Goal: Task Accomplishment & Management: Use online tool/utility

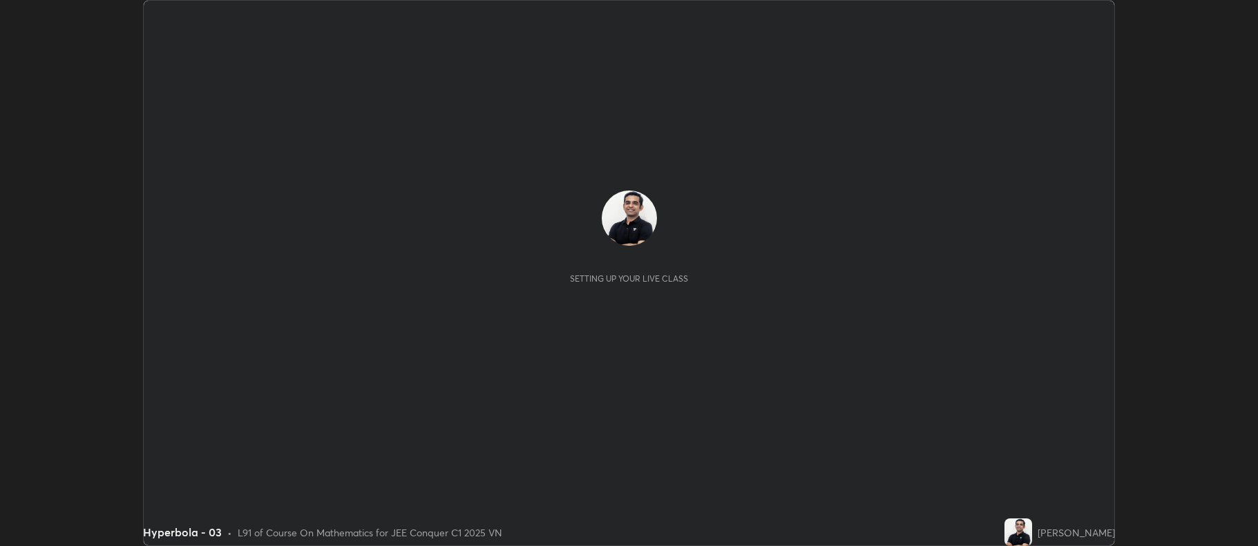
scroll to position [546, 1257]
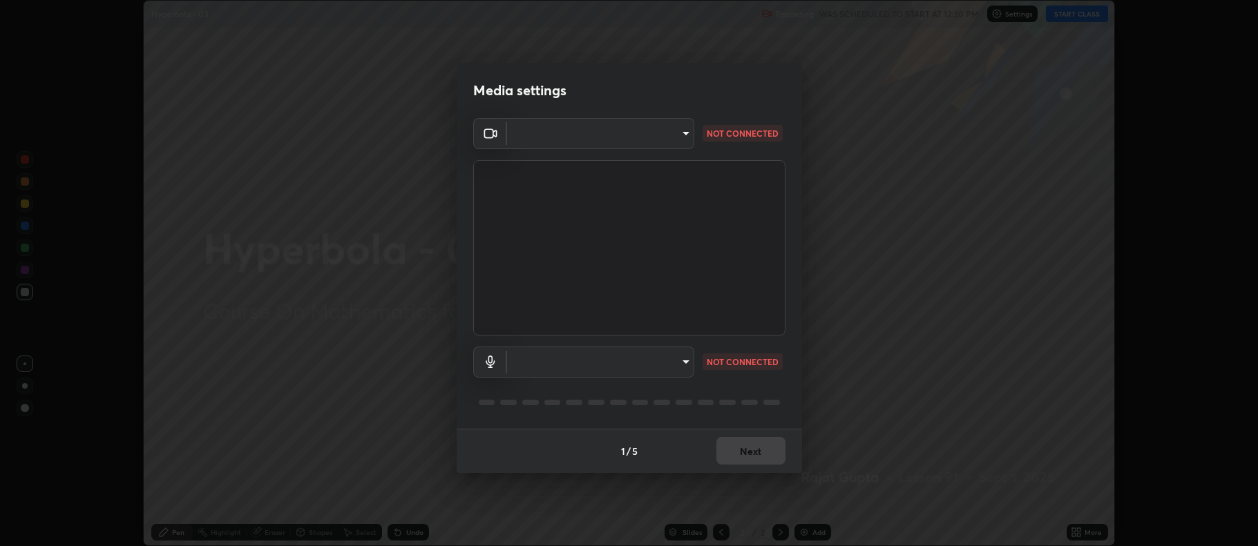
type input "516aff405987d273e063f32cb7a884c6bfcf45826045b825bb1863d7a4804d13"
type input "default"
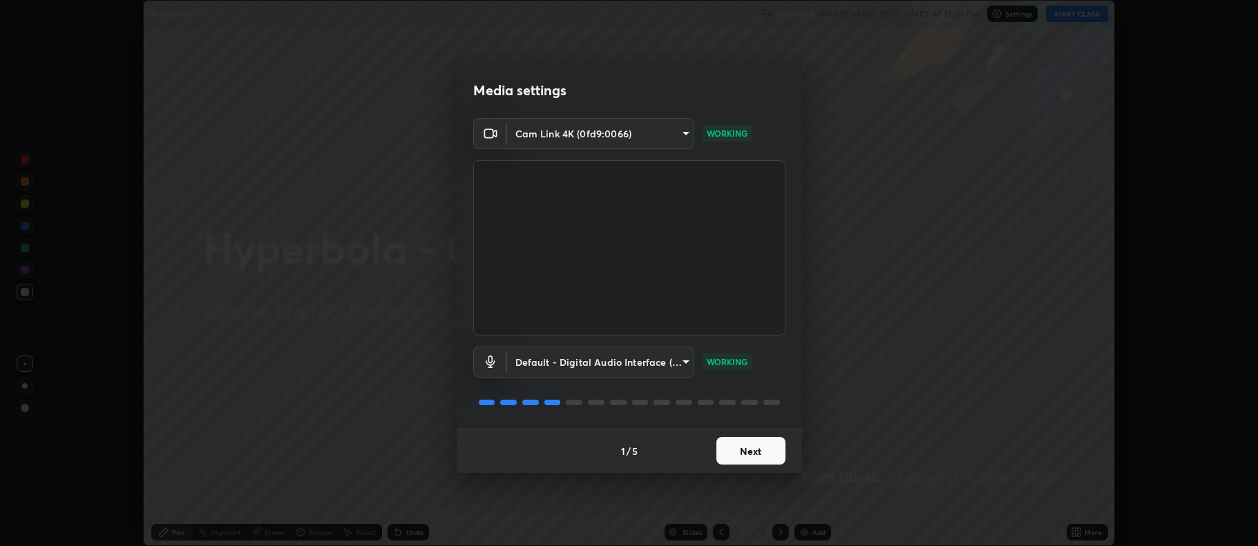
click at [753, 449] on button "Next" at bounding box center [750, 451] width 69 height 28
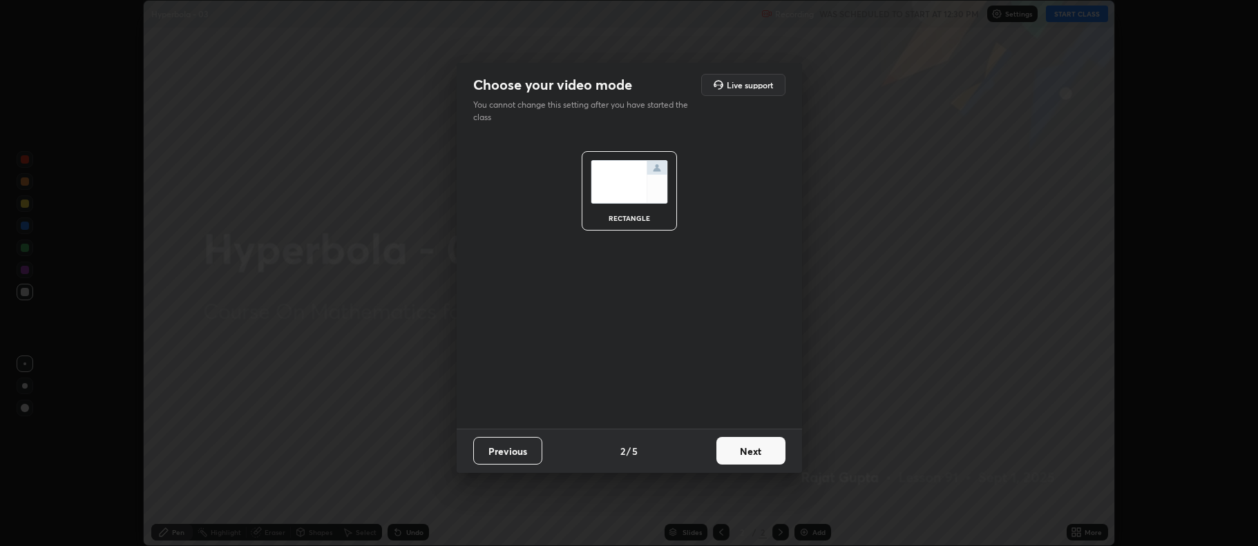
click at [766, 457] on button "Next" at bounding box center [750, 451] width 69 height 28
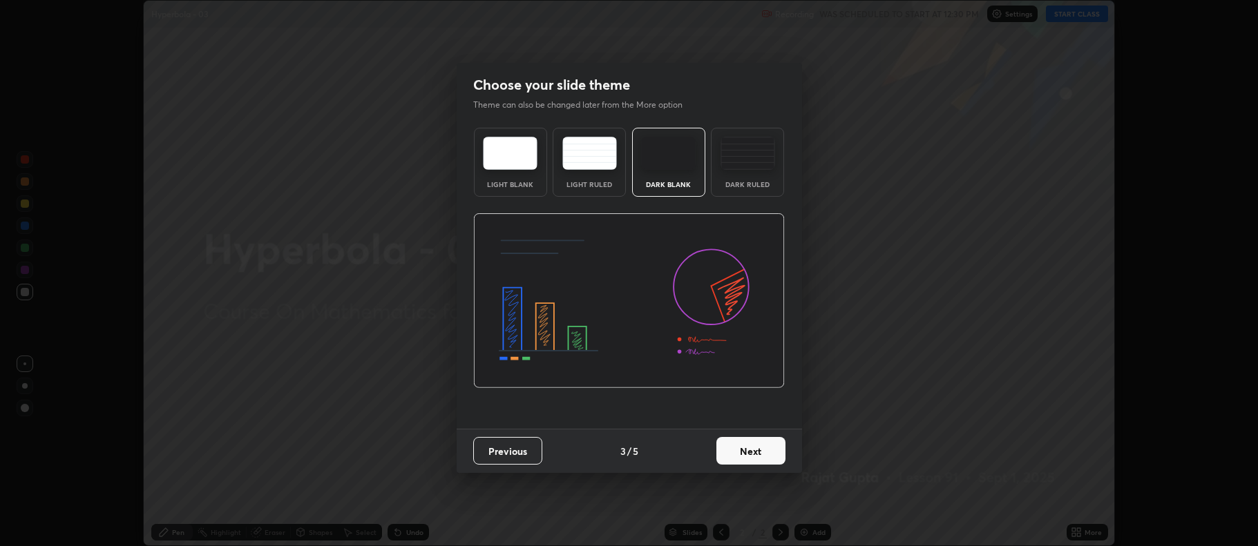
click at [763, 453] on button "Next" at bounding box center [750, 451] width 69 height 28
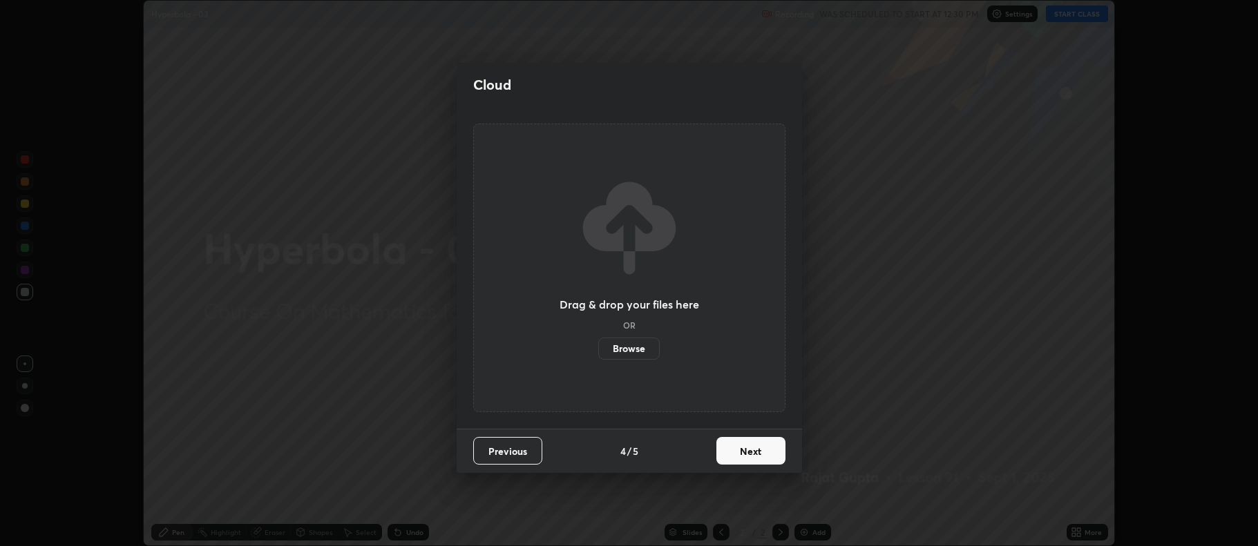
click at [764, 452] on button "Next" at bounding box center [750, 451] width 69 height 28
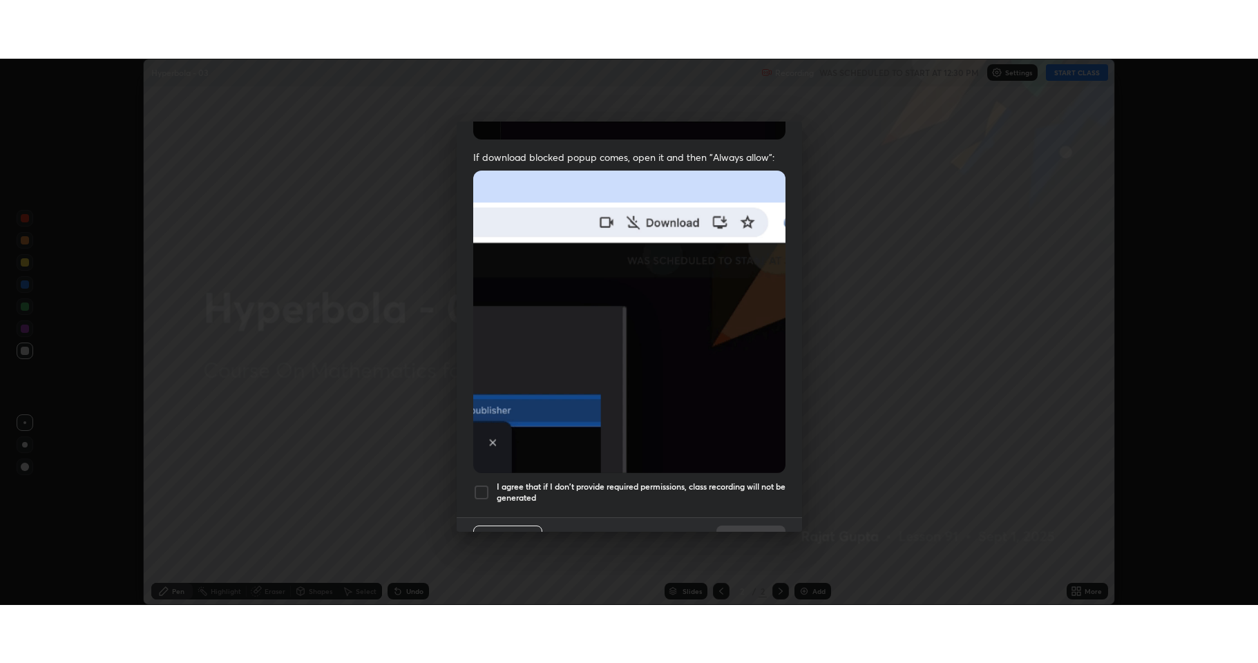
scroll to position [280, 0]
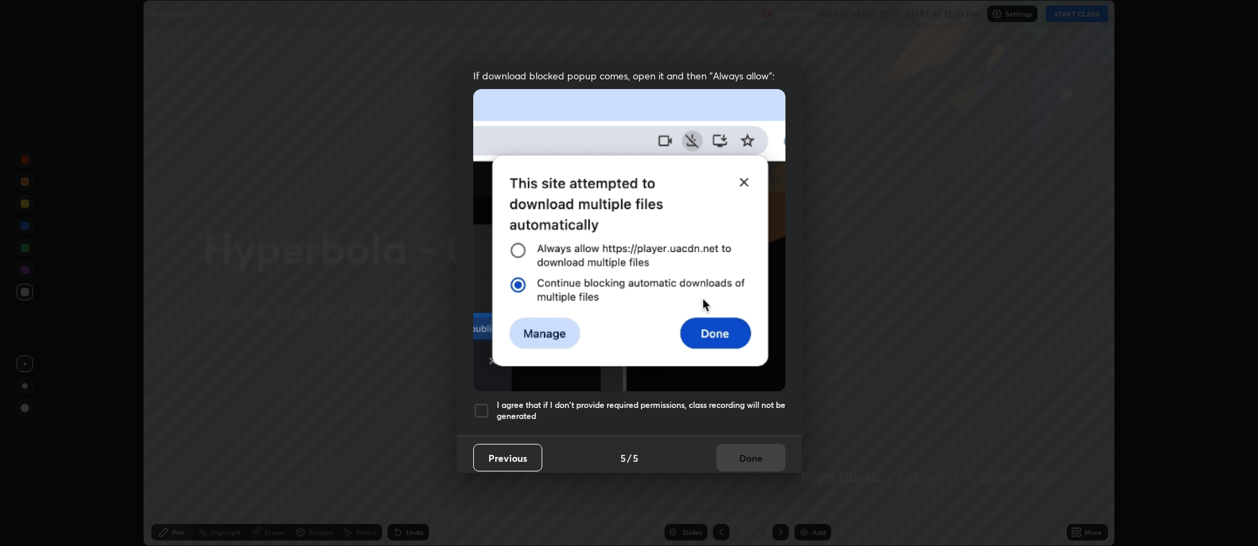
click at [578, 400] on h5 "I agree that if I don't provide required permissions, class recording will not …" at bounding box center [641, 410] width 289 height 21
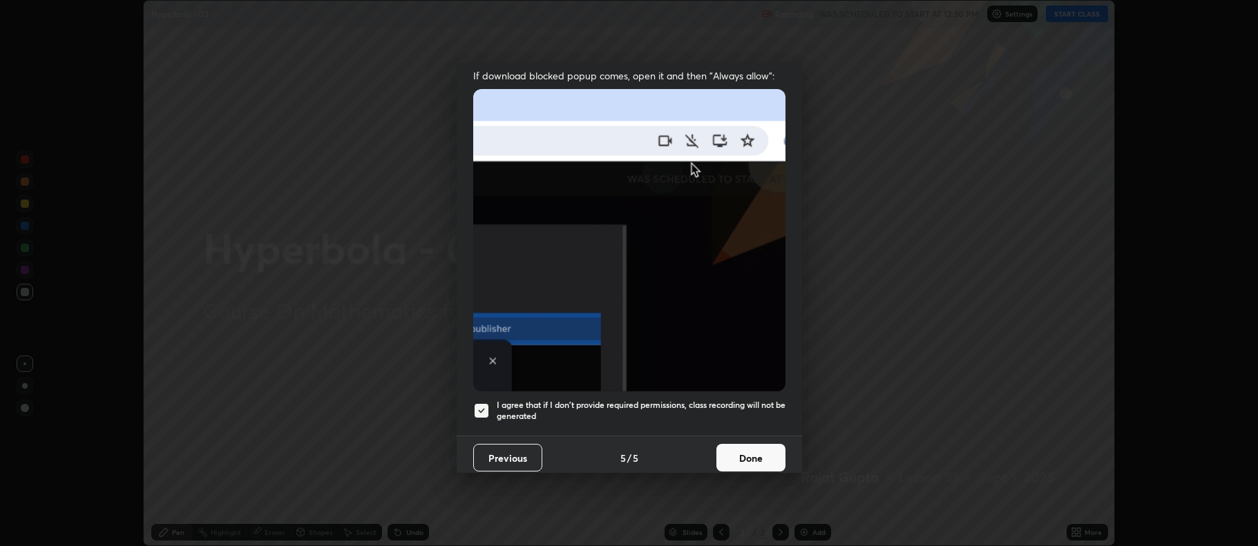
click at [748, 450] on button "Done" at bounding box center [750, 458] width 69 height 28
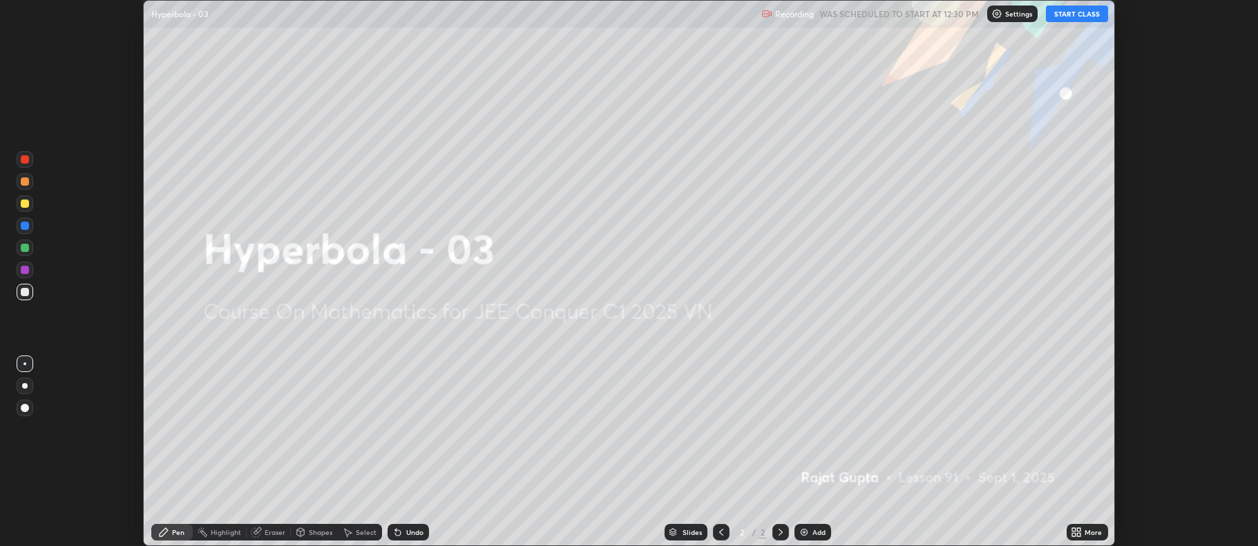
click at [1073, 15] on button "START CLASS" at bounding box center [1077, 14] width 62 height 17
click at [1074, 535] on icon at bounding box center [1073, 534] width 3 height 3
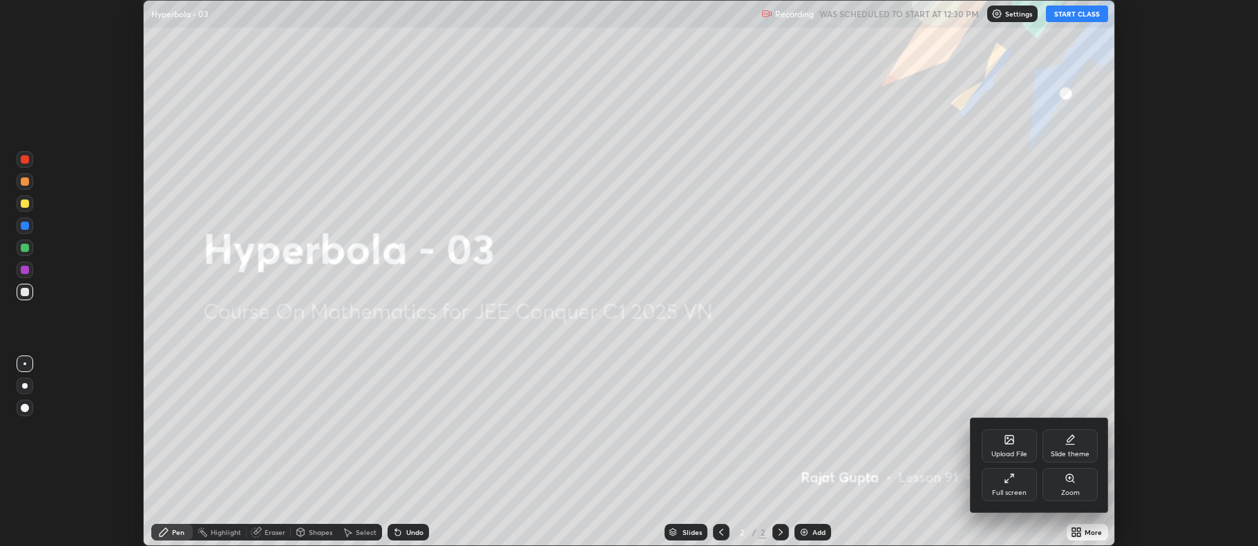
click at [1014, 491] on div "Full screen" at bounding box center [1009, 493] width 35 height 7
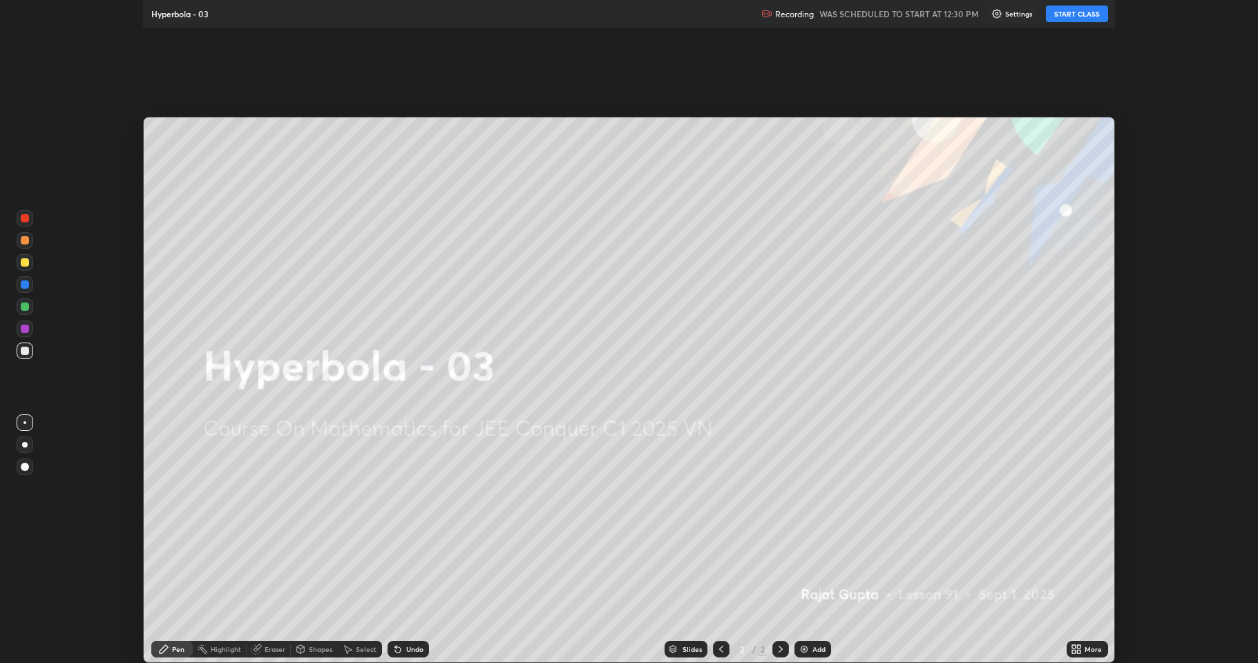
scroll to position [663, 1258]
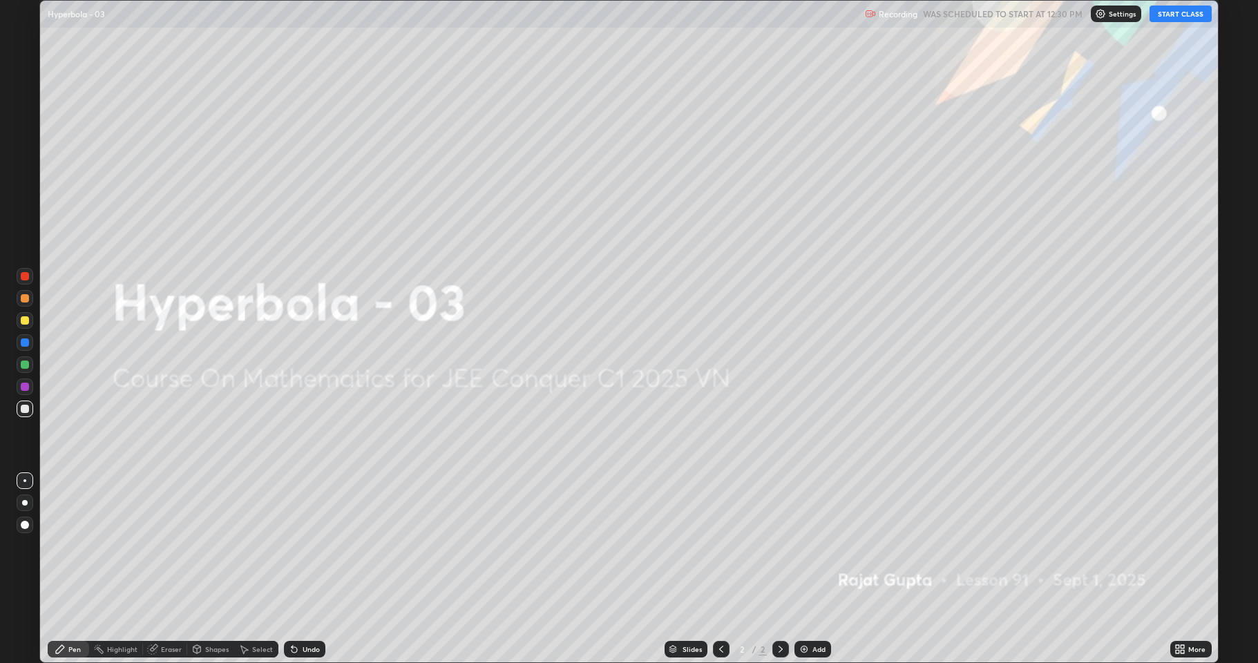
click at [814, 546] on div "Add" at bounding box center [818, 649] width 13 height 7
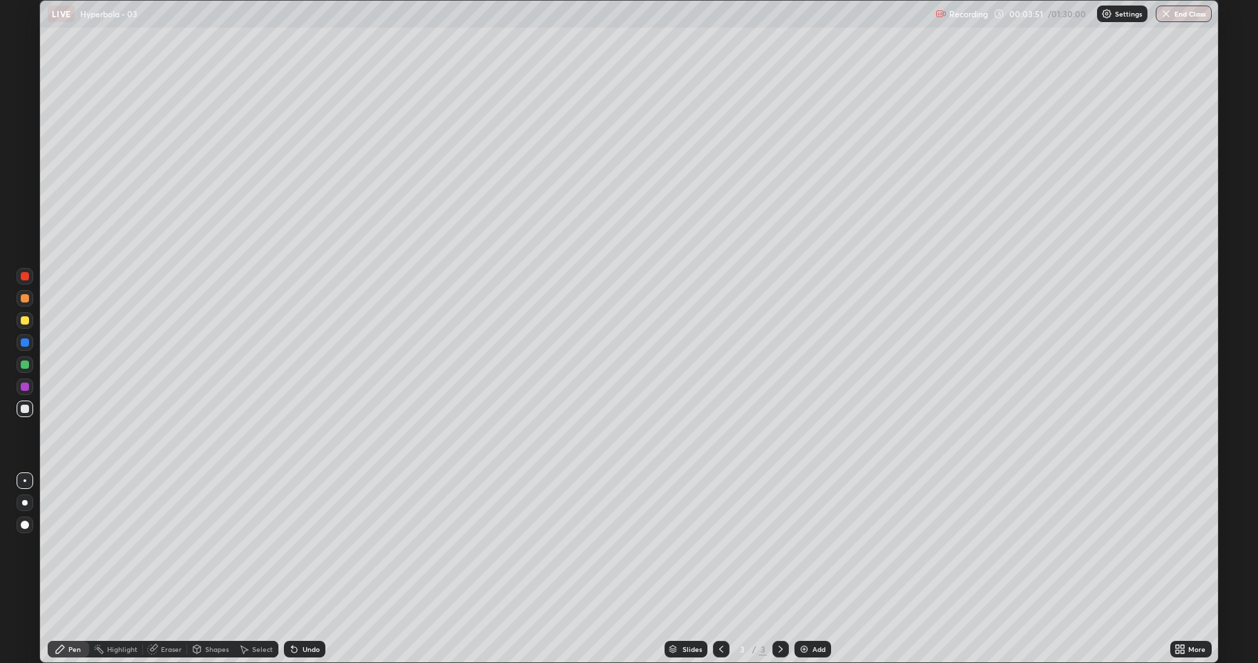
click at [316, 546] on div "Undo" at bounding box center [304, 649] width 41 height 17
click at [312, 546] on div "Undo" at bounding box center [311, 649] width 17 height 7
click at [310, 546] on div "Undo" at bounding box center [311, 649] width 17 height 7
click at [309, 546] on div "Undo" at bounding box center [304, 649] width 41 height 17
click at [310, 546] on div "Undo" at bounding box center [304, 649] width 41 height 17
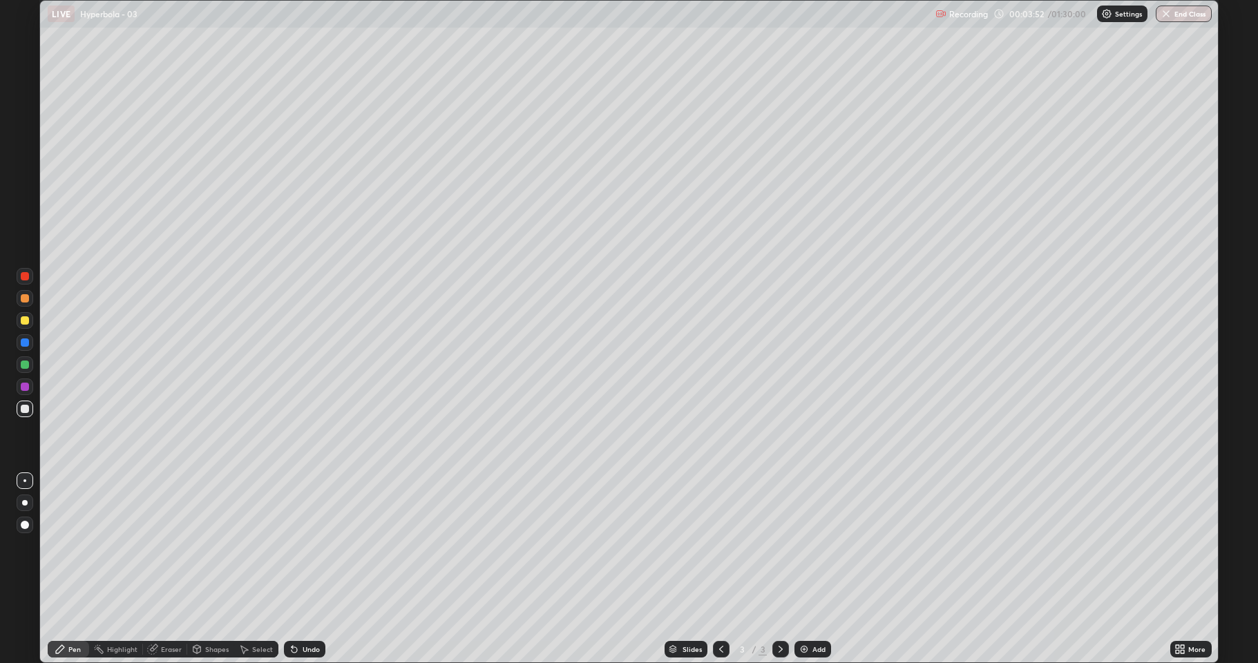
click at [310, 546] on div "Undo" at bounding box center [304, 649] width 41 height 17
click at [311, 546] on div "Undo" at bounding box center [304, 649] width 41 height 17
click at [310, 546] on div "Undo" at bounding box center [304, 649] width 41 height 17
click at [312, 546] on div "Undo" at bounding box center [301, 650] width 47 height 28
click at [316, 546] on div "Undo" at bounding box center [304, 649] width 41 height 17
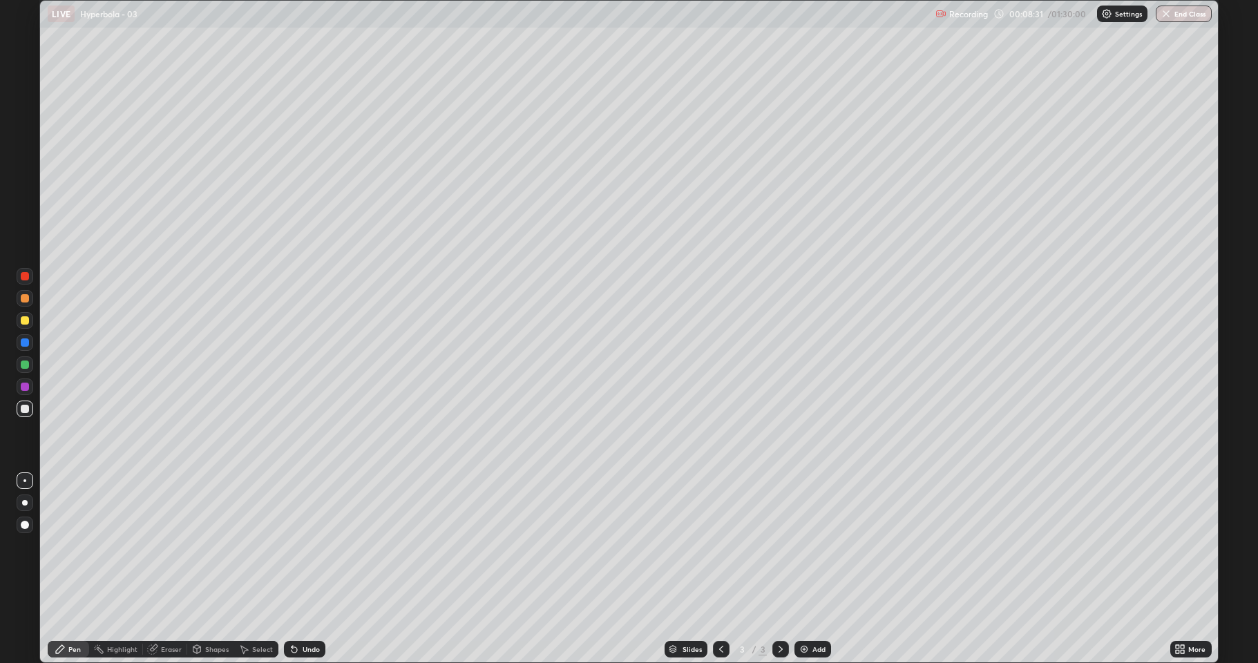
click at [821, 546] on div "Add" at bounding box center [818, 649] width 13 height 7
click at [306, 546] on div "Undo" at bounding box center [311, 649] width 17 height 7
click at [306, 546] on div "Undo" at bounding box center [304, 649] width 41 height 17
click at [300, 546] on div "Undo" at bounding box center [304, 649] width 41 height 17
click at [298, 546] on div "Undo" at bounding box center [304, 649] width 41 height 17
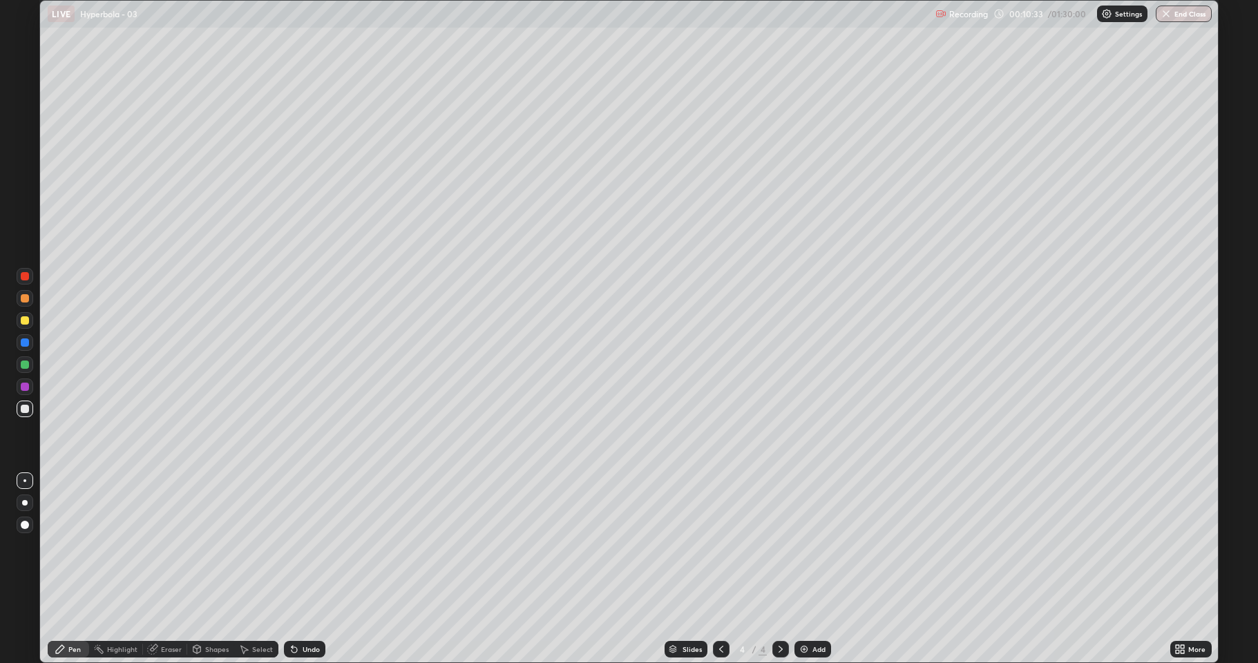
click at [310, 546] on div "Undo" at bounding box center [311, 649] width 17 height 7
click at [314, 546] on div "Undo" at bounding box center [311, 649] width 17 height 7
click at [166, 546] on div "Eraser" at bounding box center [171, 649] width 21 height 7
click at [66, 546] on div "Pen" at bounding box center [68, 649] width 41 height 17
click at [823, 546] on div "Add" at bounding box center [818, 649] width 13 height 7
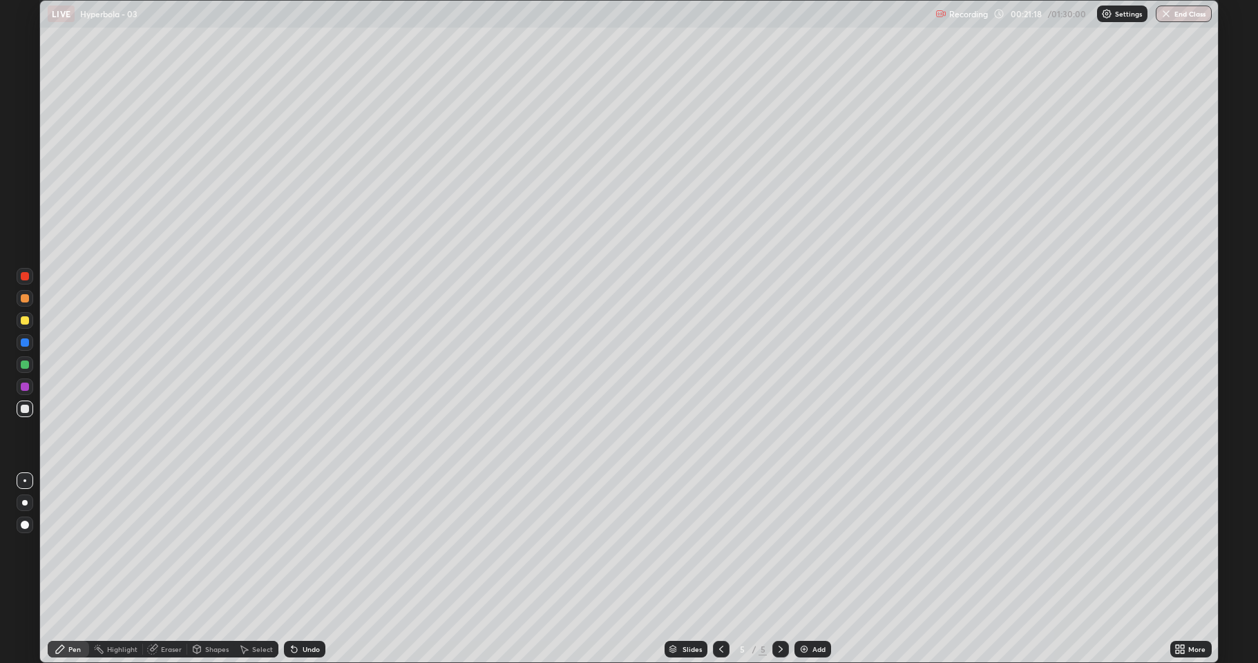
click at [821, 546] on div "Add" at bounding box center [818, 649] width 13 height 7
click at [311, 546] on div "Undo" at bounding box center [311, 649] width 17 height 7
click at [824, 546] on div "Add" at bounding box center [818, 649] width 13 height 7
click at [307, 546] on div "Undo" at bounding box center [311, 649] width 17 height 7
click at [303, 546] on div "Undo" at bounding box center [311, 649] width 17 height 7
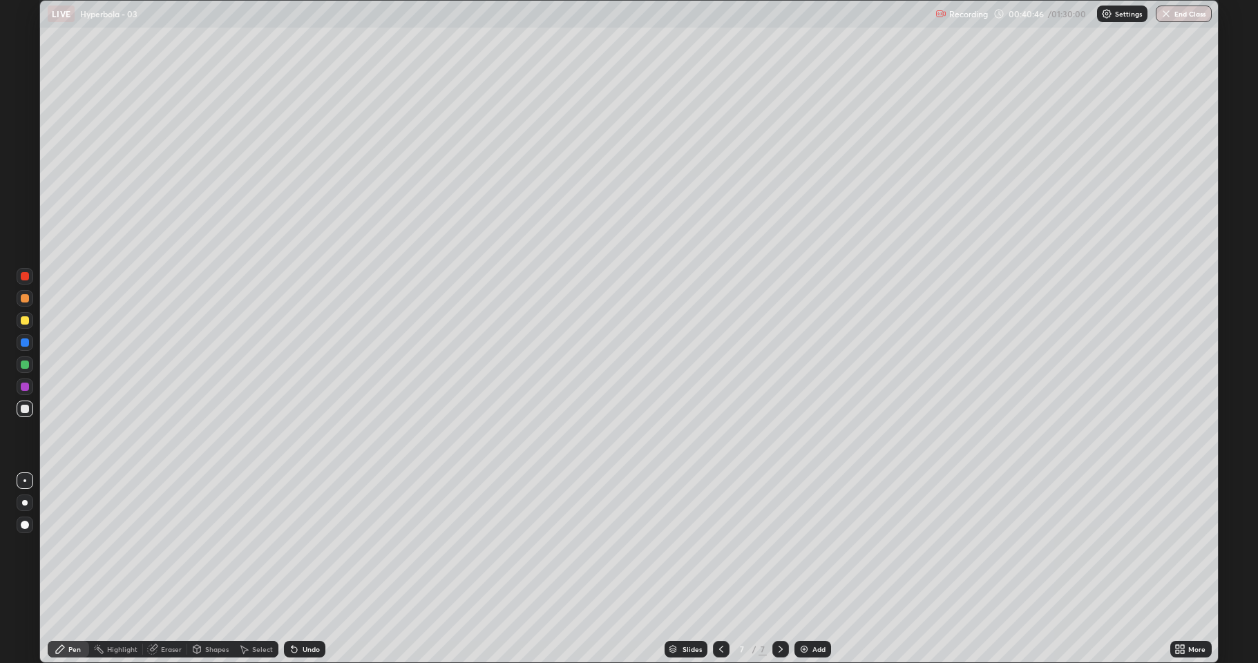
click at [310, 546] on div "Undo" at bounding box center [311, 649] width 17 height 7
click at [164, 546] on div "Eraser" at bounding box center [165, 649] width 44 height 17
click at [51, 546] on div "Pen" at bounding box center [68, 649] width 41 height 17
click at [804, 546] on div "Add" at bounding box center [812, 649] width 37 height 17
click at [316, 546] on div "Undo" at bounding box center [311, 649] width 17 height 7
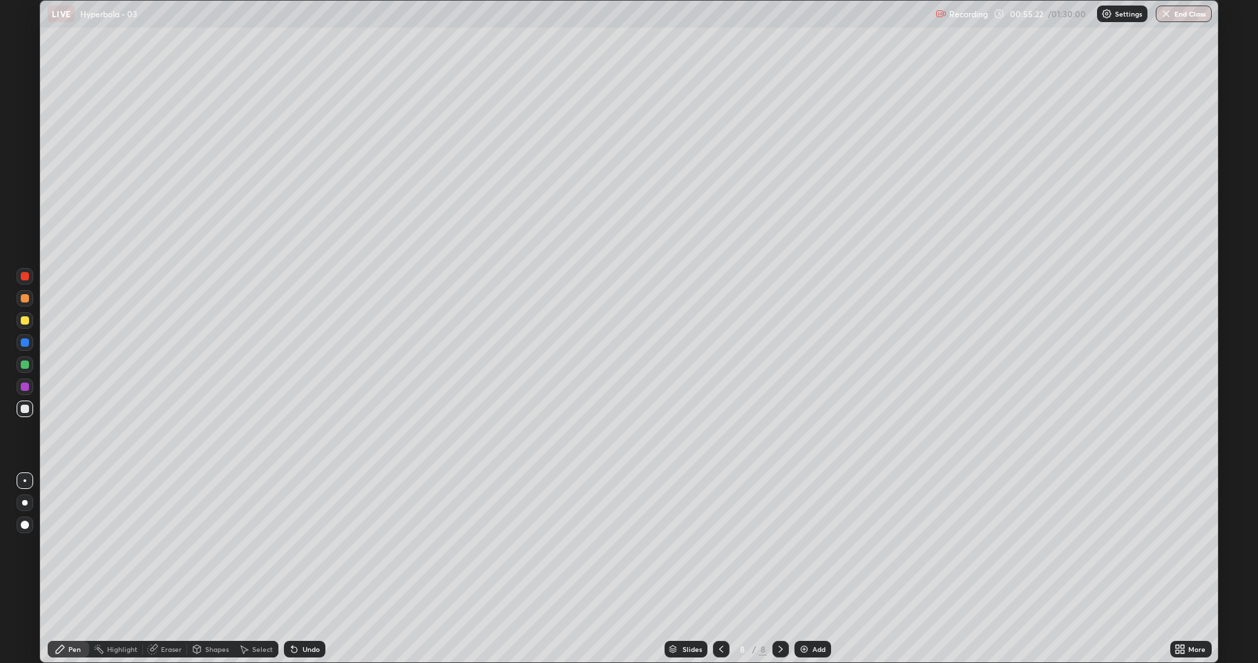
click at [316, 546] on div "Undo" at bounding box center [311, 649] width 17 height 7
click at [812, 546] on div "Add" at bounding box center [818, 649] width 13 height 7
click at [821, 546] on div "Add" at bounding box center [812, 649] width 37 height 17
click at [312, 546] on div "Undo" at bounding box center [304, 649] width 41 height 17
click at [163, 546] on div "Eraser" at bounding box center [165, 649] width 44 height 17
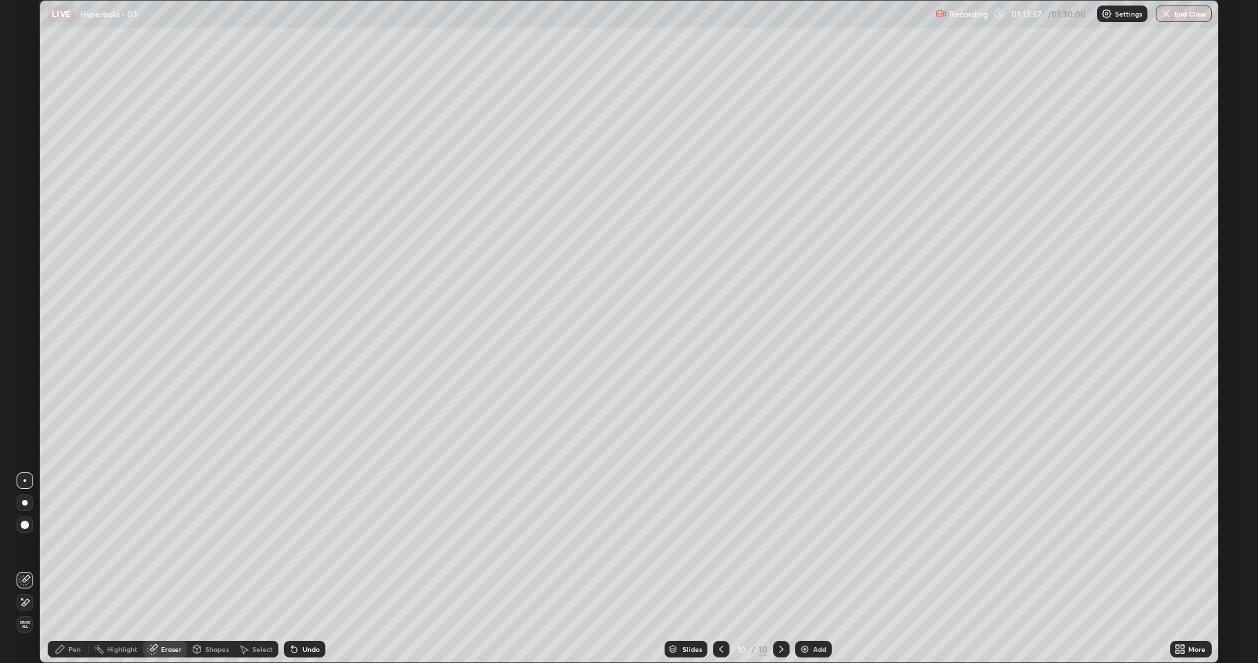
click at [61, 546] on icon at bounding box center [60, 649] width 11 height 11
click at [1174, 19] on button "End Class" at bounding box center [1184, 14] width 56 height 17
click at [1183, 14] on button "End Class" at bounding box center [1184, 14] width 56 height 17
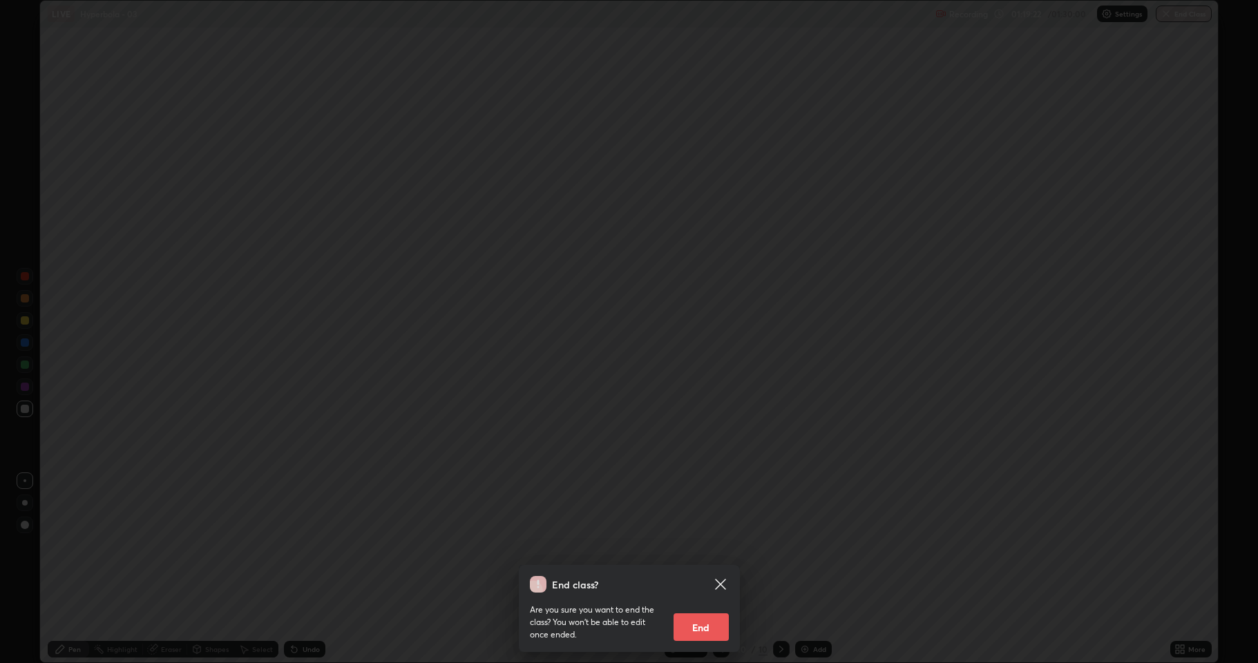
click at [694, 546] on button "End" at bounding box center [701, 627] width 55 height 28
